Goal: Task Accomplishment & Management: Use online tool/utility

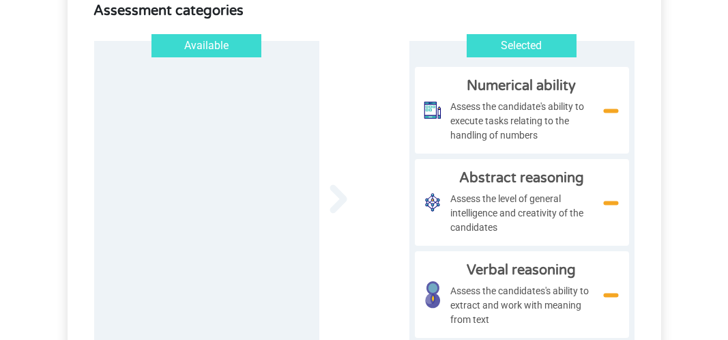
scroll to position [190, 0]
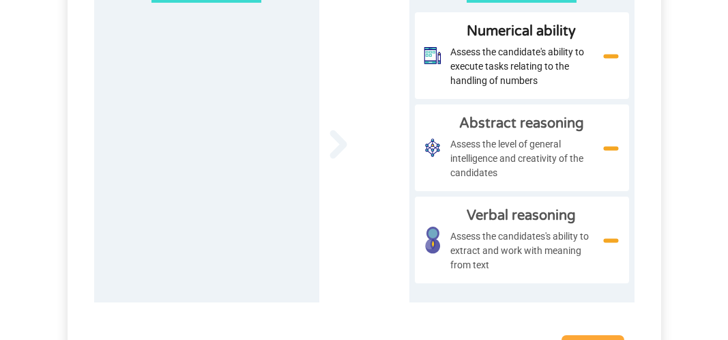
click at [475, 72] on span "Assess the candidate's ability to execute tasks relating to the handling of num…" at bounding box center [521, 66] width 143 height 43
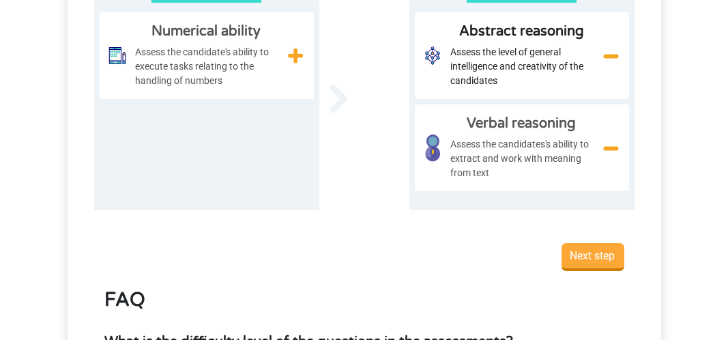
click at [520, 89] on div "Abstract reasoning Assess the level of general intelligence and creativity of t…" at bounding box center [522, 55] width 214 height 87
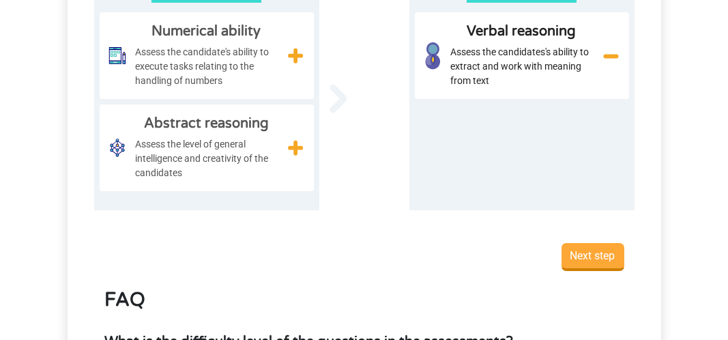
click at [512, 83] on span "Assess the candidates's ability to extract and work with meaning from text" at bounding box center [521, 66] width 143 height 43
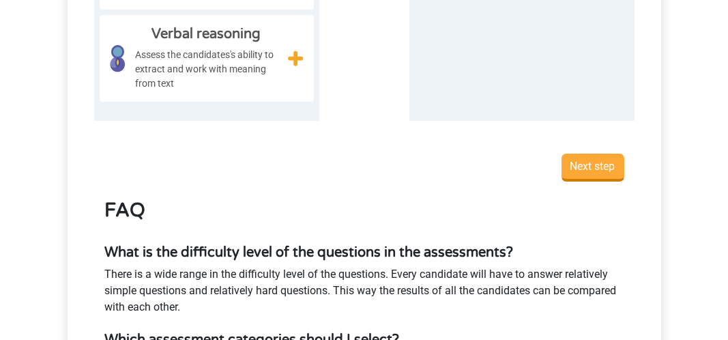
scroll to position [409, 0]
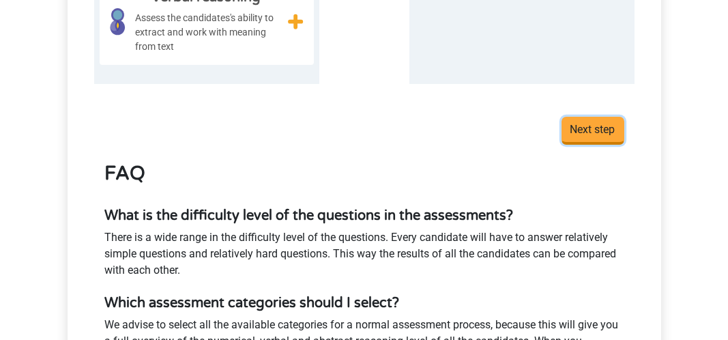
click at [615, 143] on input "Next step" at bounding box center [592, 131] width 63 height 28
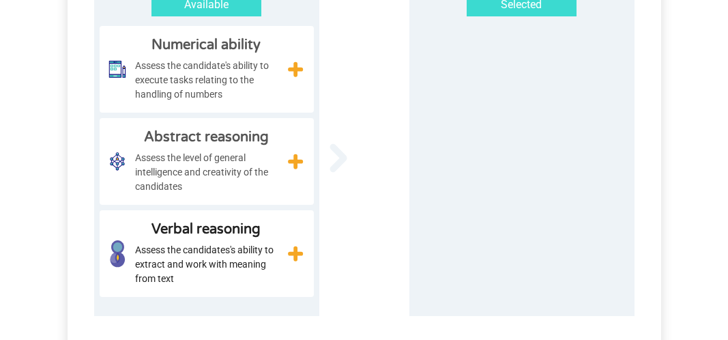
click at [342, 76] on div "Available Numerical ability Assess the candidate's ability to execute tasks rel…" at bounding box center [364, 158] width 540 height 316
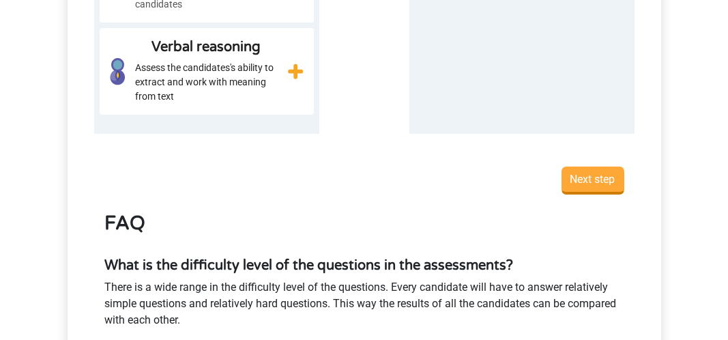
scroll to position [395, 0]
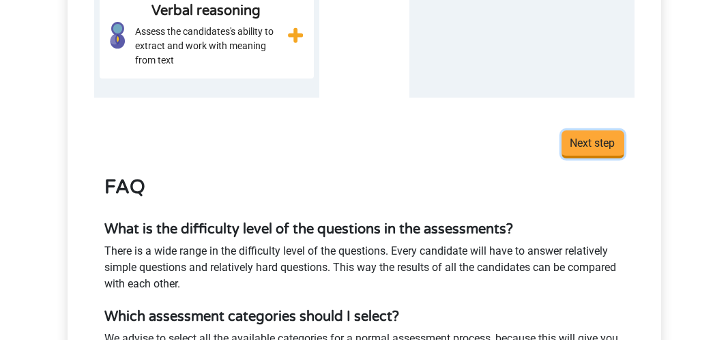
click at [580, 150] on input "Next step" at bounding box center [592, 144] width 63 height 28
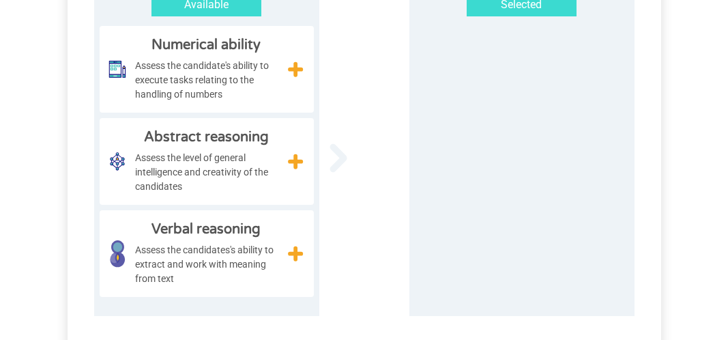
click at [347, 154] on div at bounding box center [364, 157] width 90 height 29
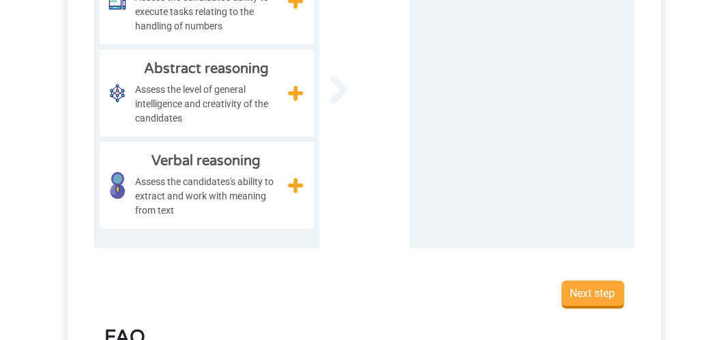
scroll to position [272, 0]
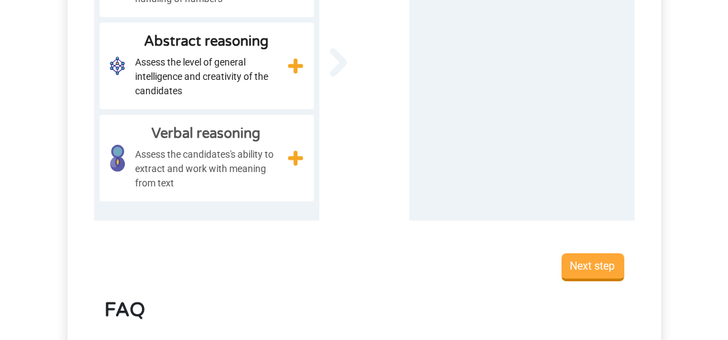
click at [288, 59] on img at bounding box center [295, 65] width 15 height 15
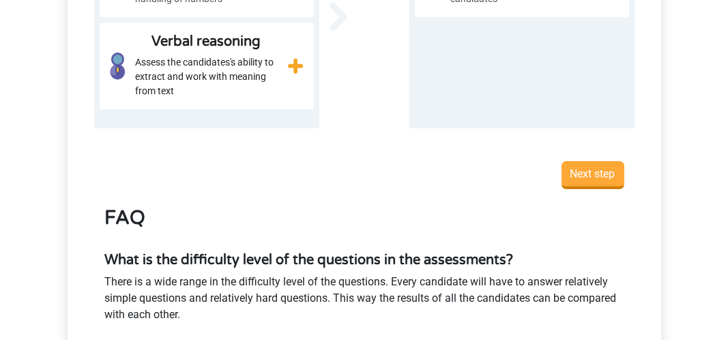
click at [288, 61] on img at bounding box center [295, 65] width 15 height 15
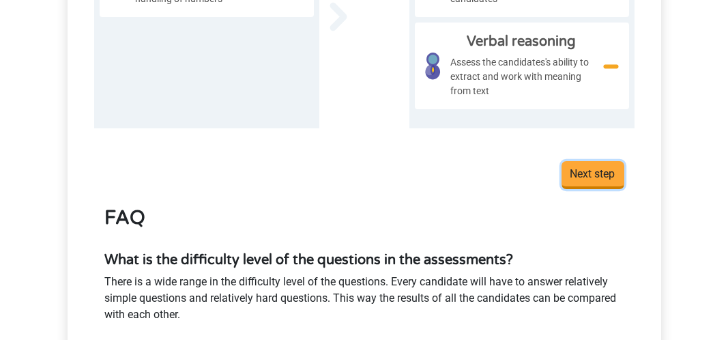
click at [592, 175] on input "Next step" at bounding box center [592, 175] width 63 height 28
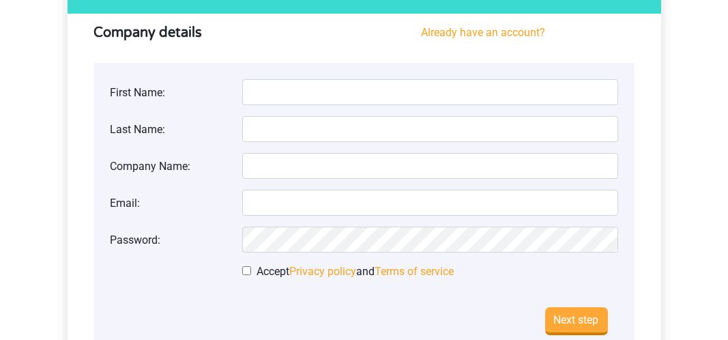
scroll to position [12, 0]
